Goal: Transaction & Acquisition: Purchase product/service

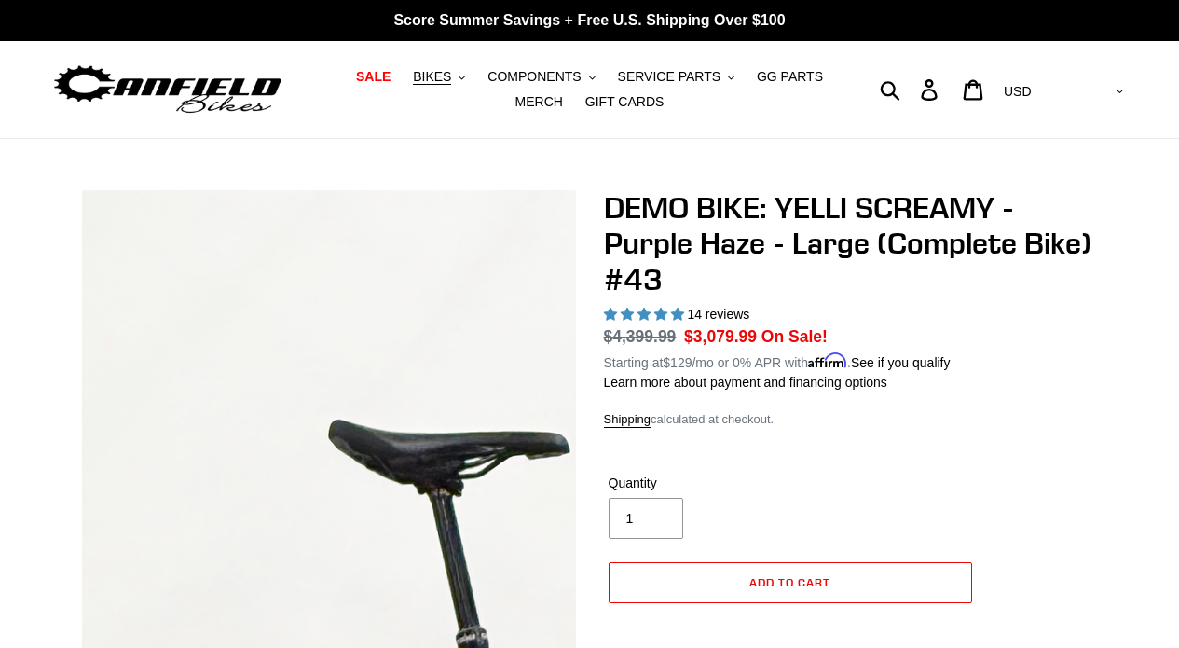
select select "highest-rating"
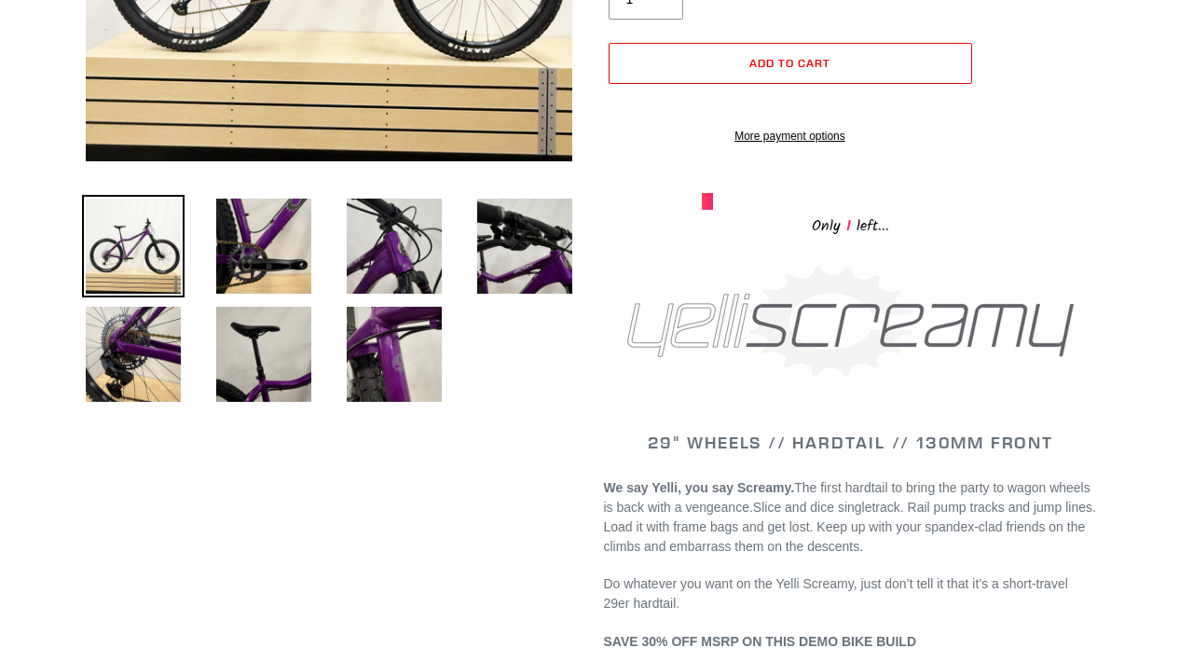
scroll to position [521, 0]
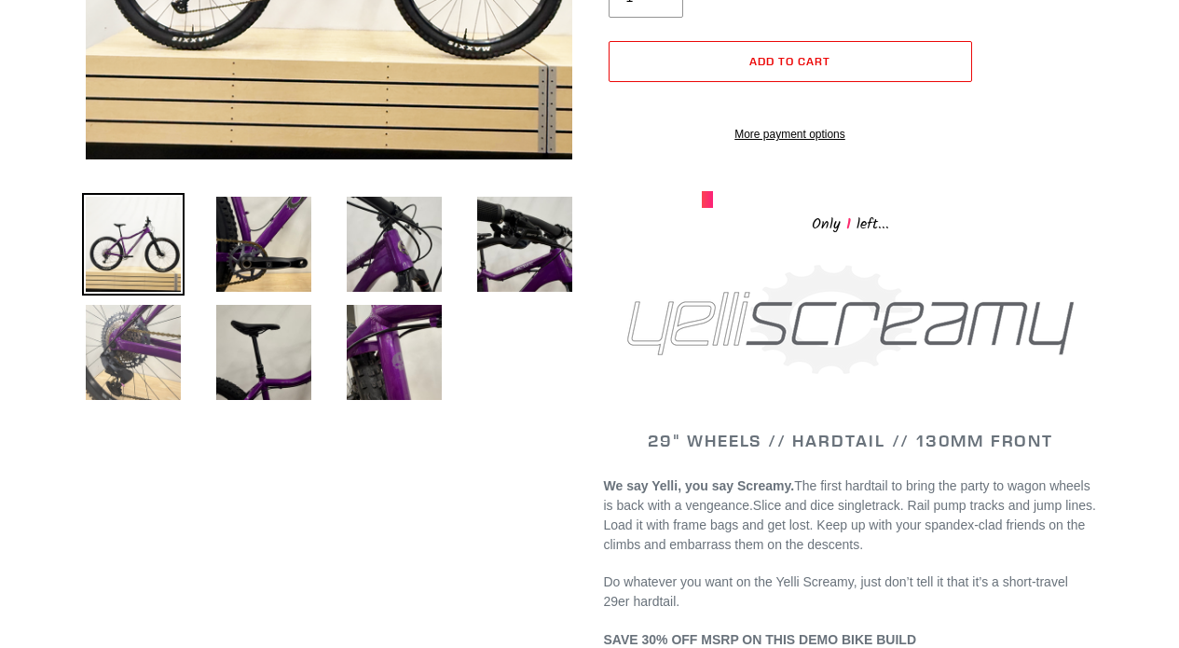
click at [131, 332] on img at bounding box center [133, 352] width 103 height 103
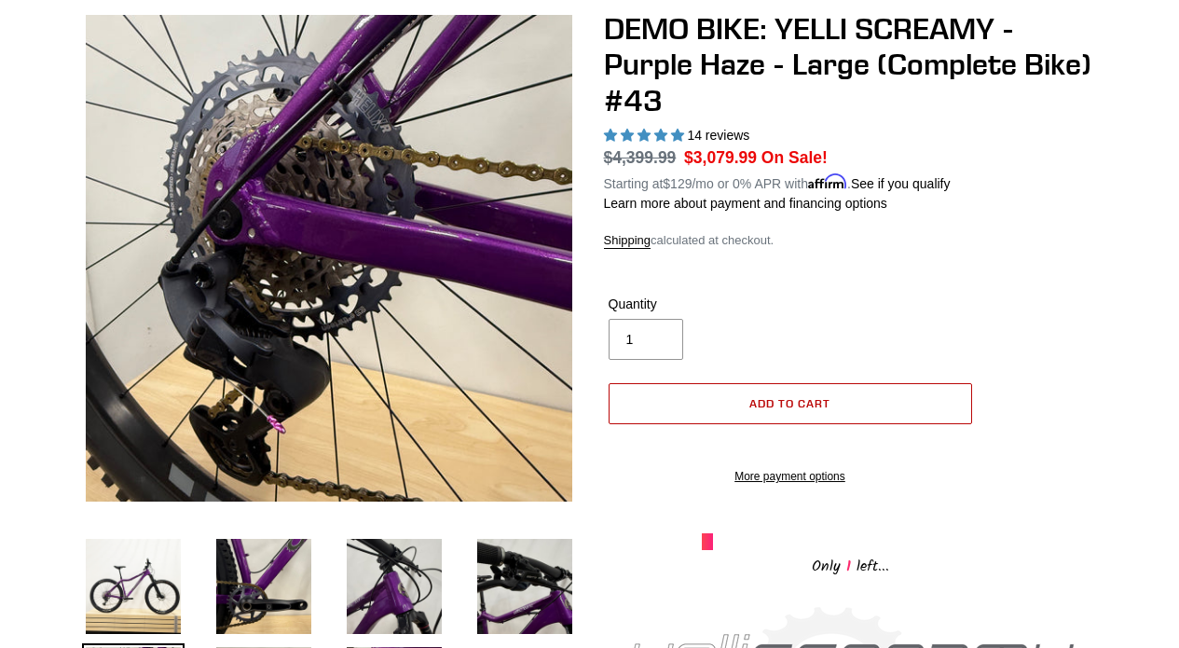
scroll to position [181, 0]
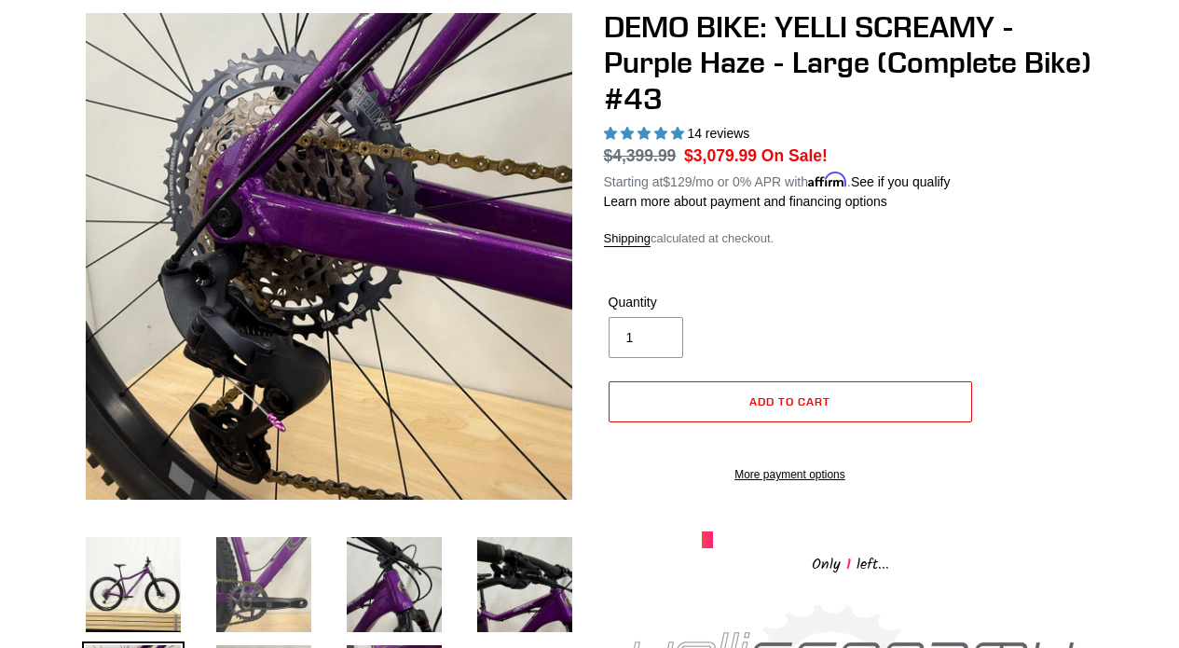
click at [246, 588] on img at bounding box center [264, 584] width 103 height 103
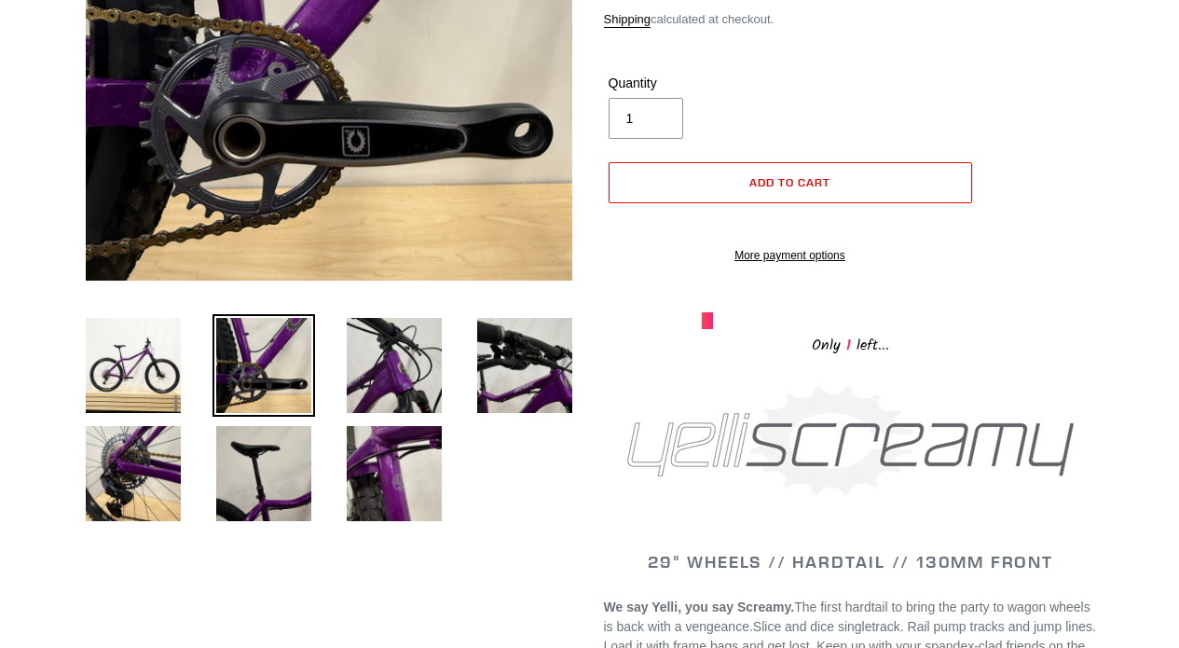
scroll to position [408, 0]
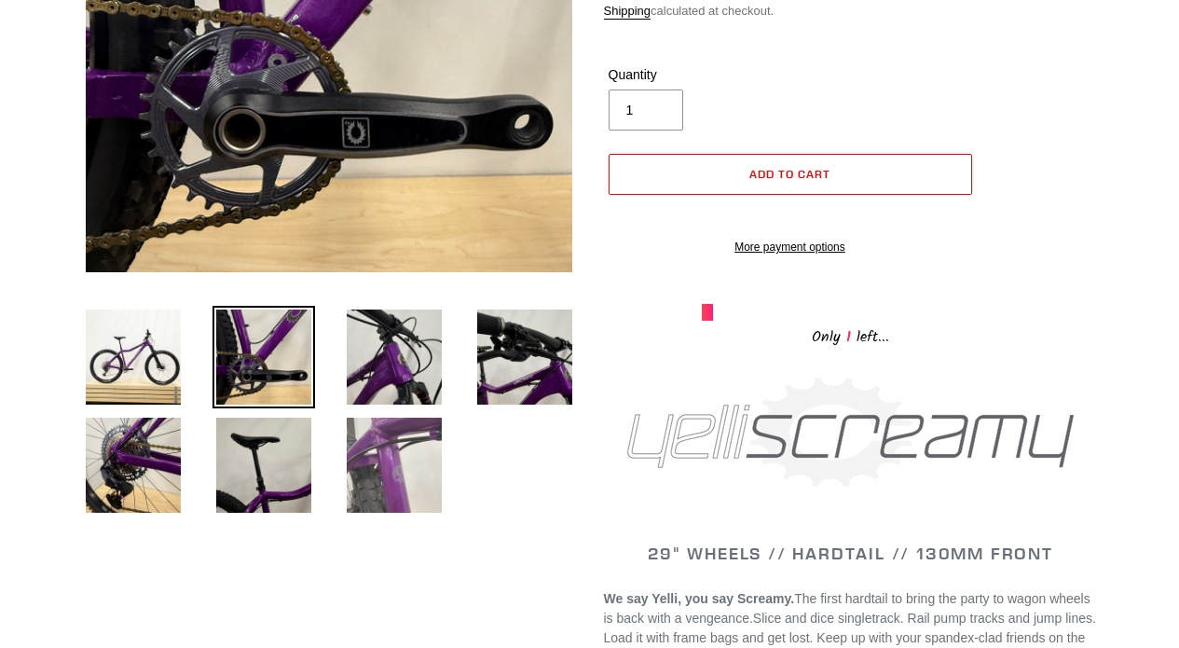
click at [427, 475] on img at bounding box center [394, 465] width 103 height 103
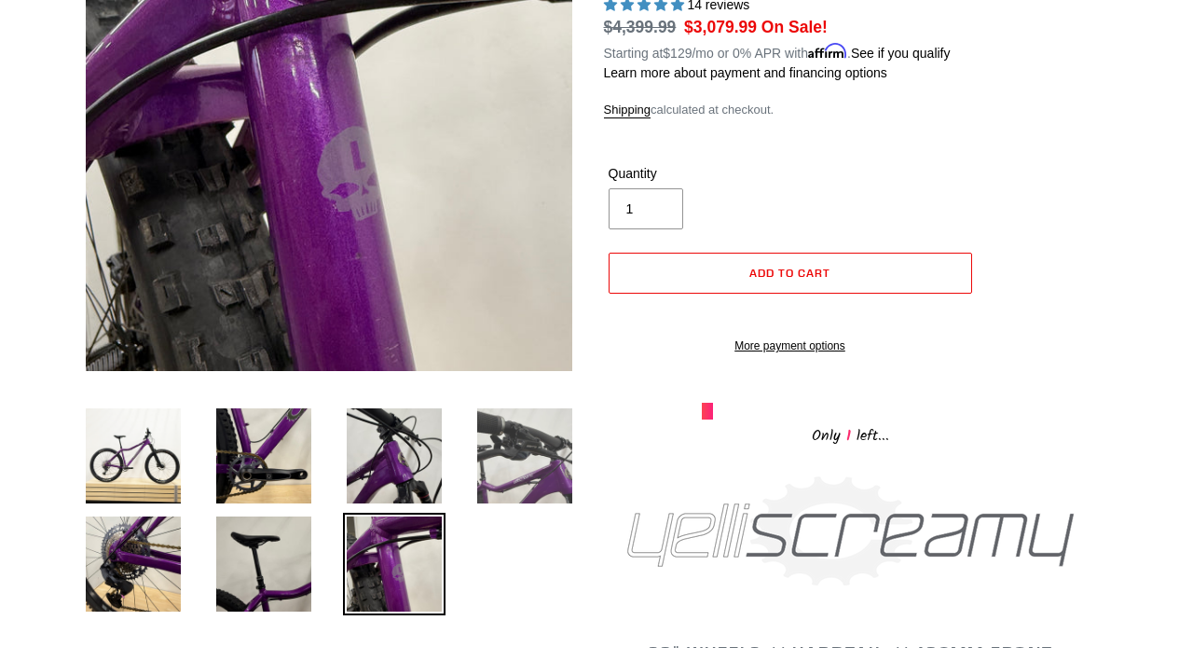
scroll to position [306, 0]
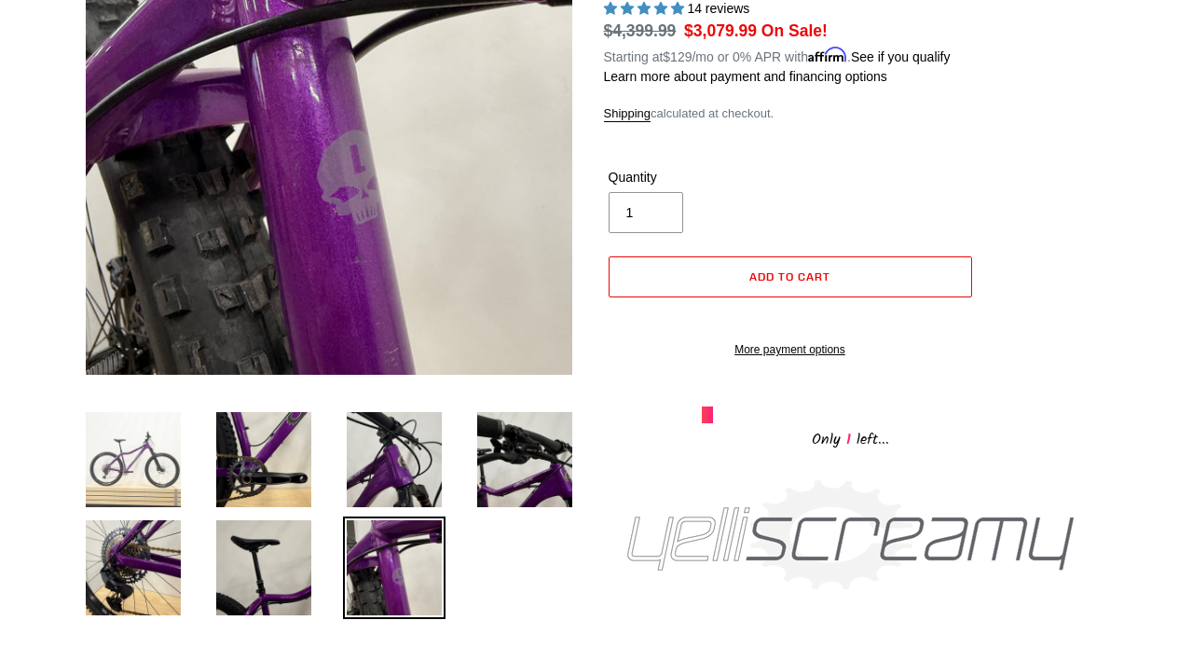
click at [149, 445] on img at bounding box center [133, 459] width 103 height 103
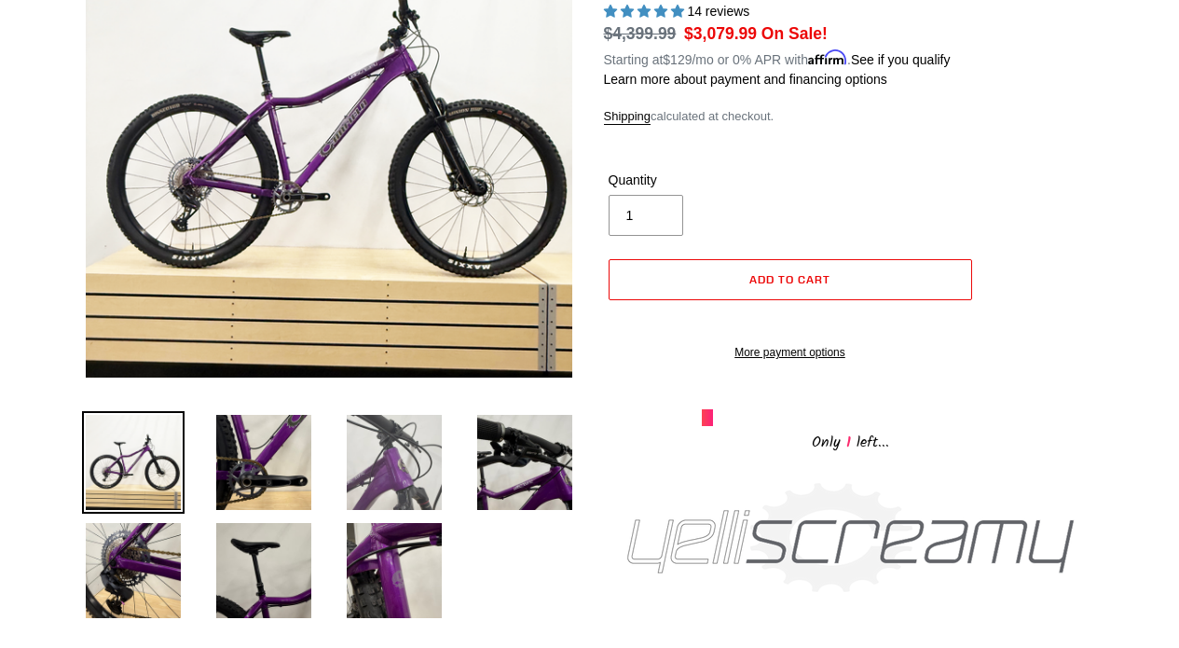
scroll to position [308, 0]
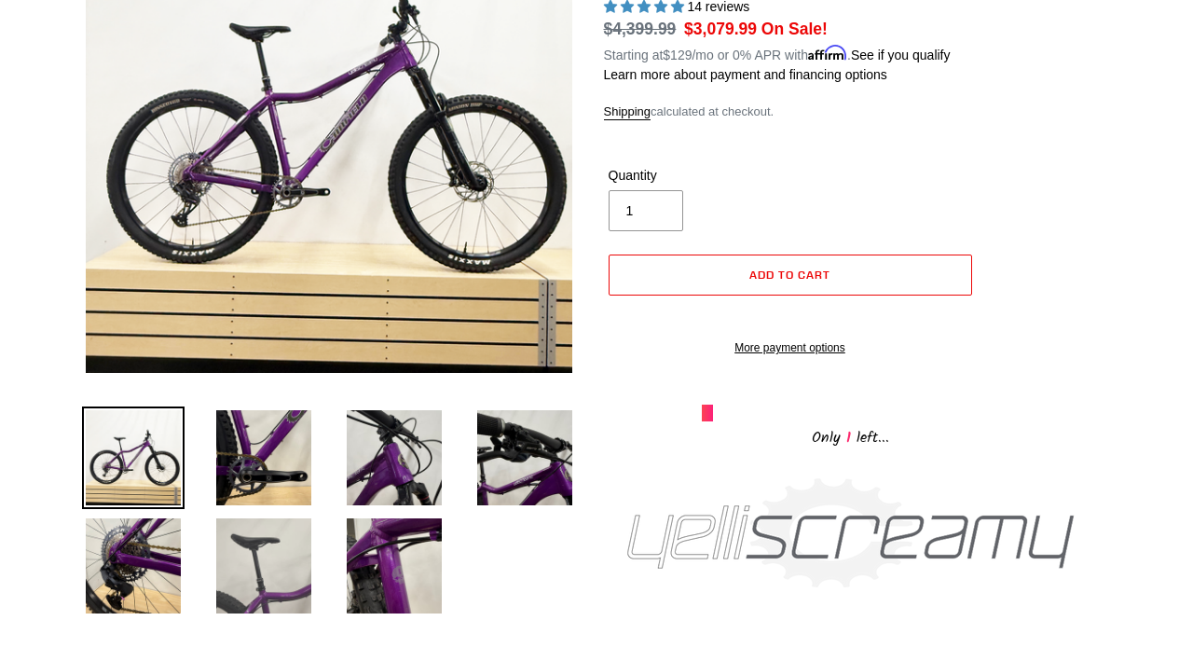
click at [276, 550] on img at bounding box center [264, 566] width 103 height 103
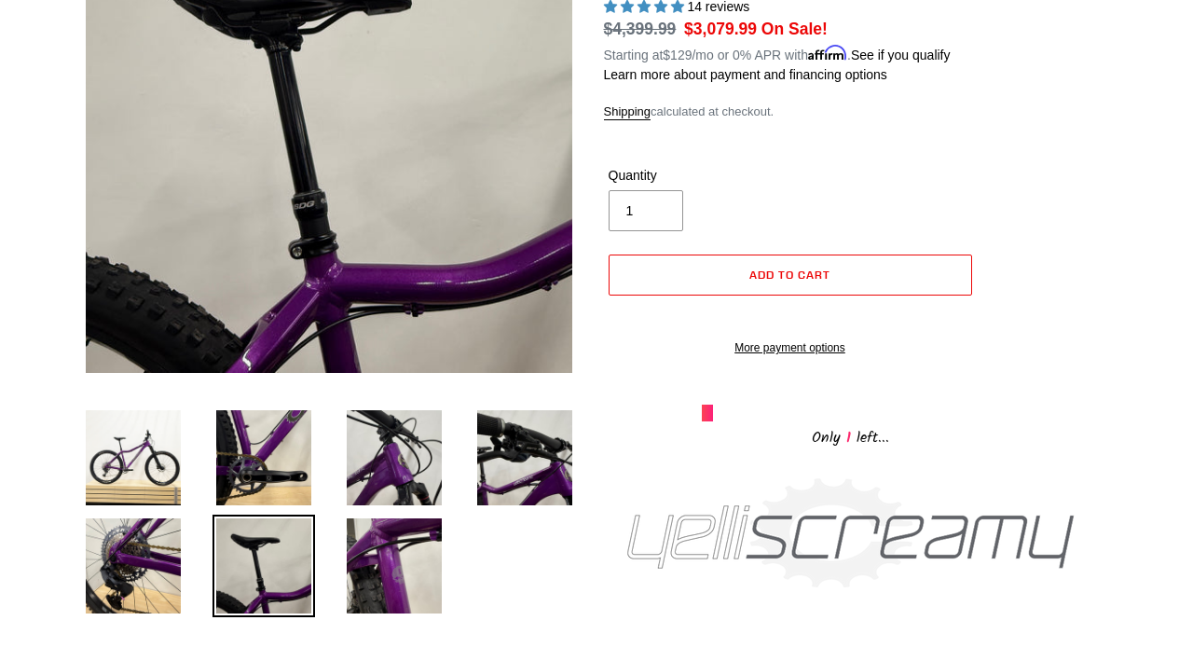
click at [276, 550] on img at bounding box center [264, 566] width 103 height 103
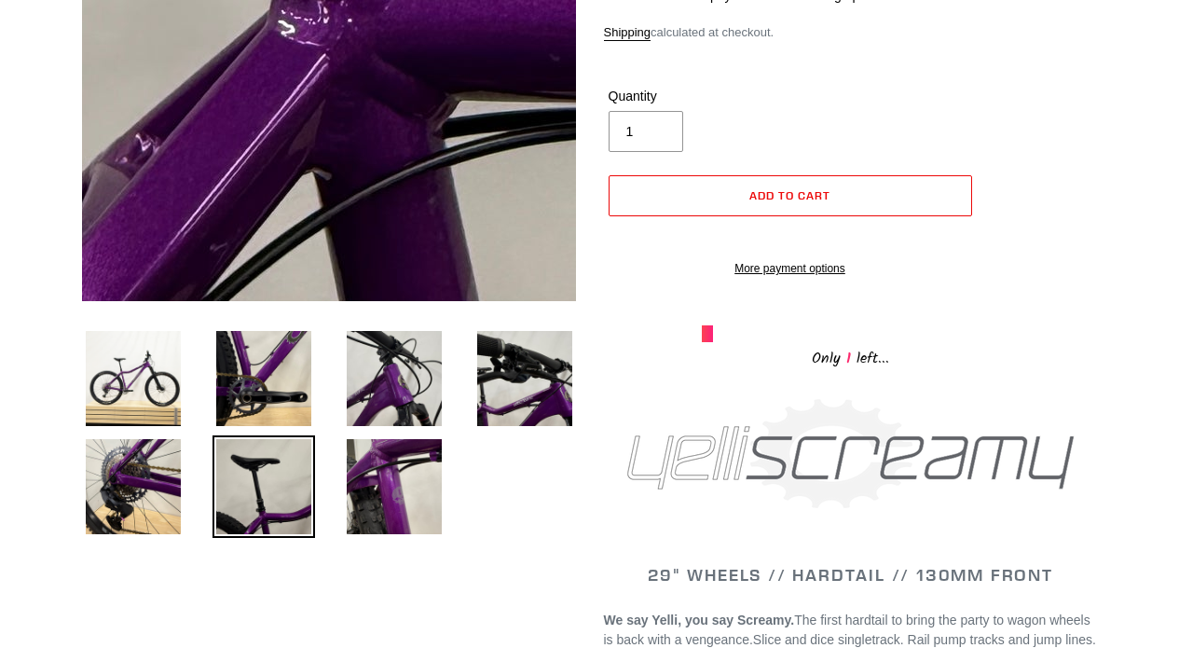
scroll to position [391, 0]
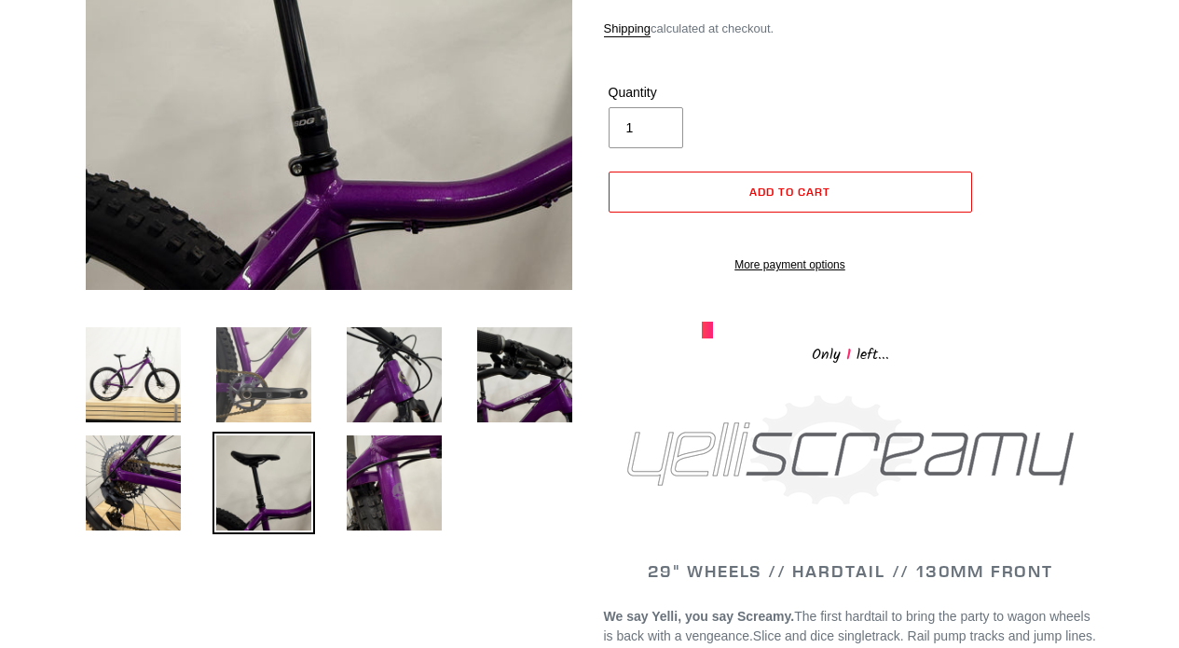
click at [288, 406] on img at bounding box center [264, 375] width 103 height 103
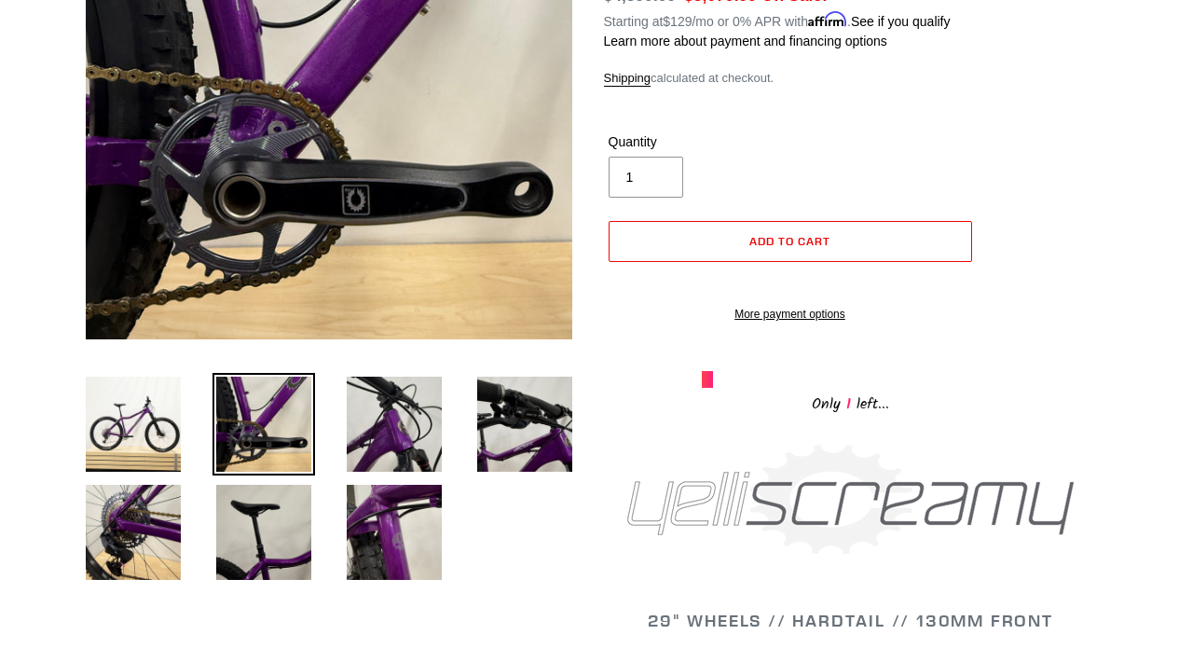
scroll to position [336, 0]
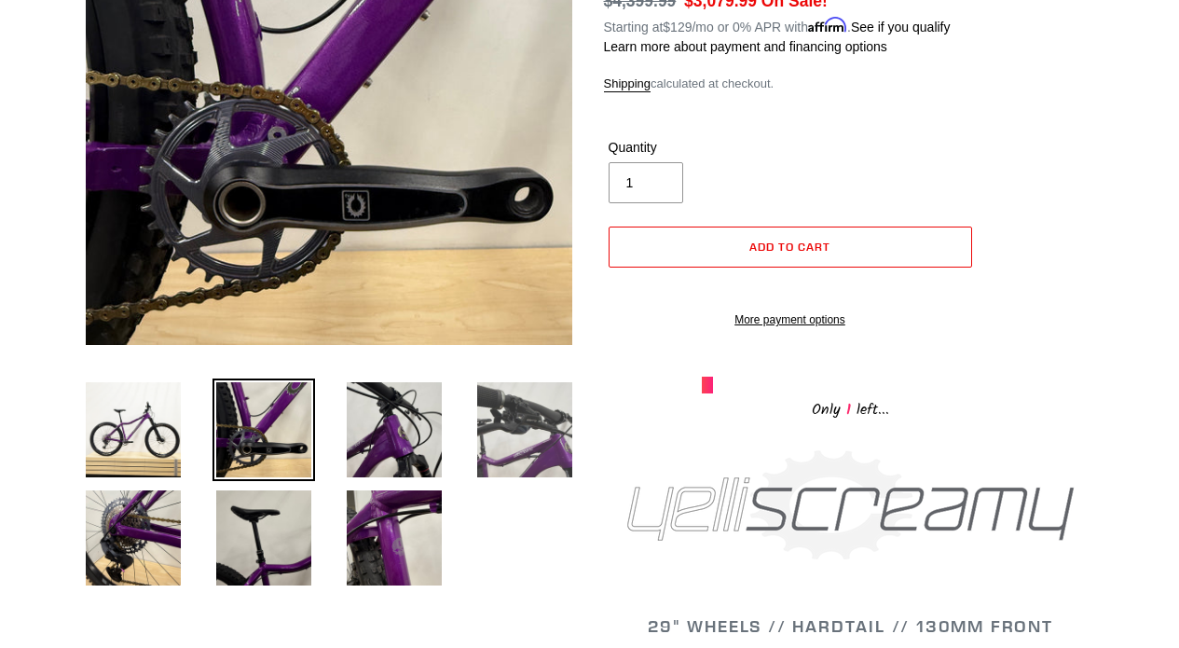
click at [508, 418] on img at bounding box center [525, 430] width 103 height 103
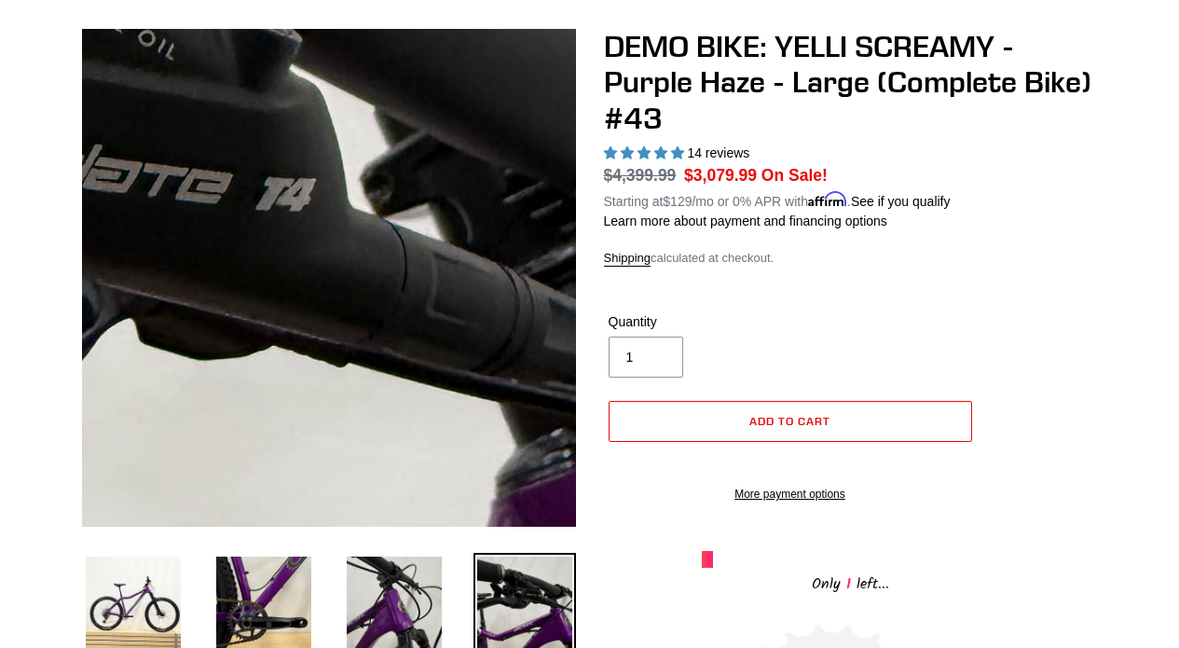
scroll to position [153, 0]
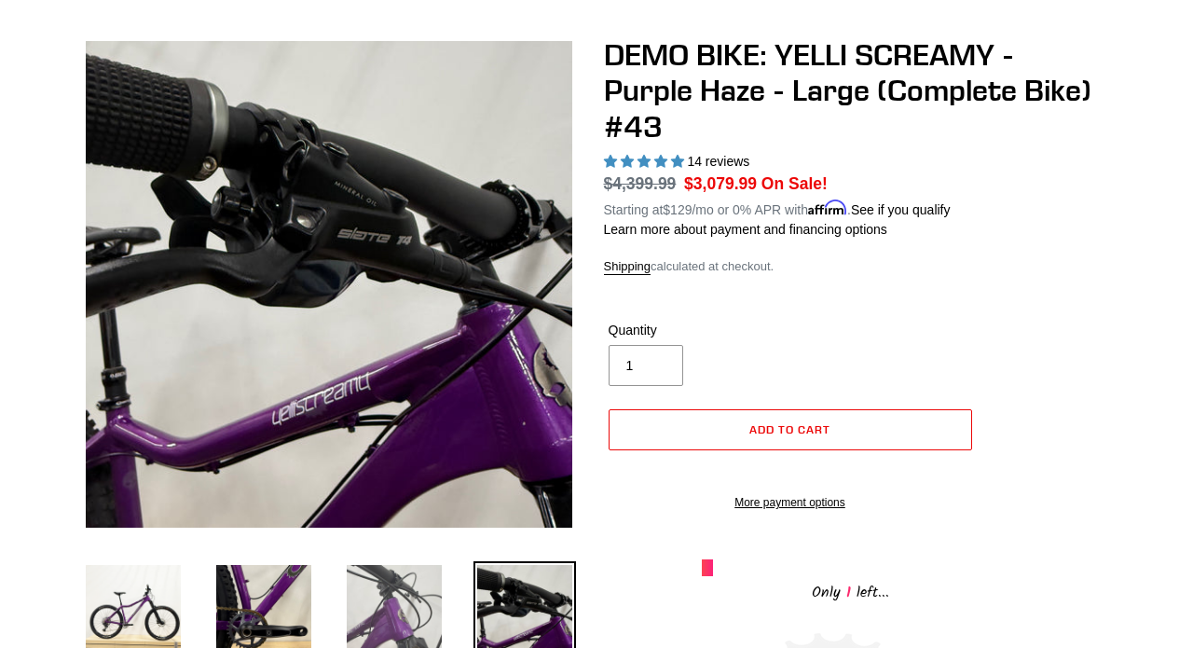
click at [374, 571] on img at bounding box center [394, 612] width 103 height 103
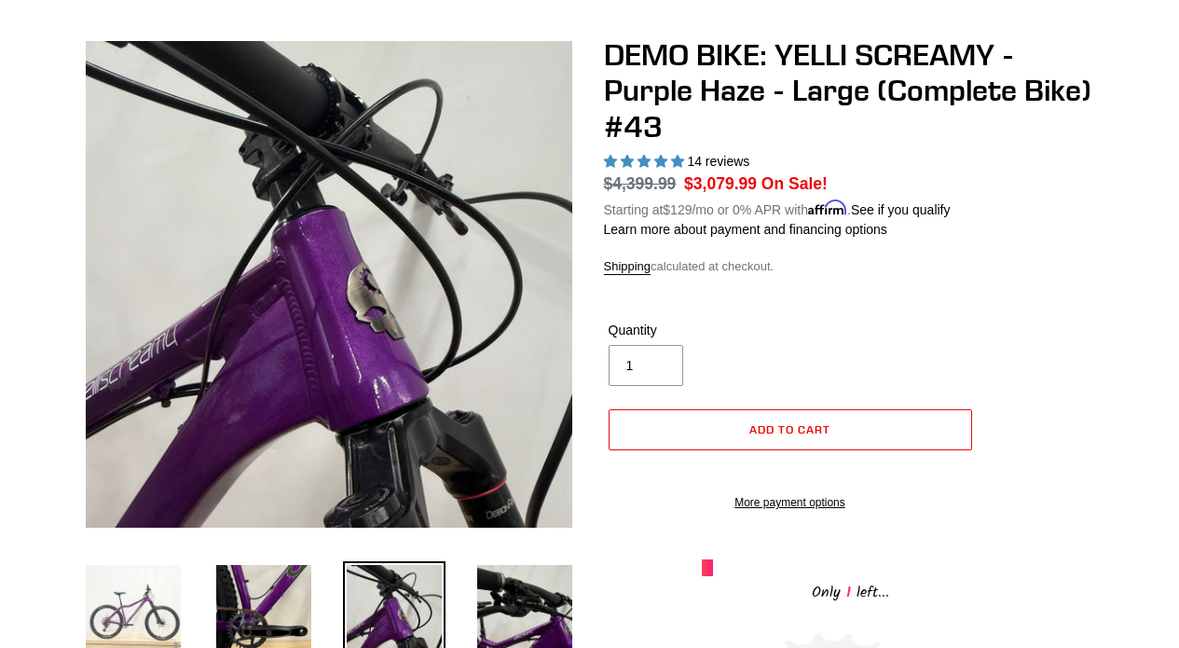
click at [172, 589] on img at bounding box center [133, 612] width 103 height 103
